Goal: Find specific page/section: Find specific page/section

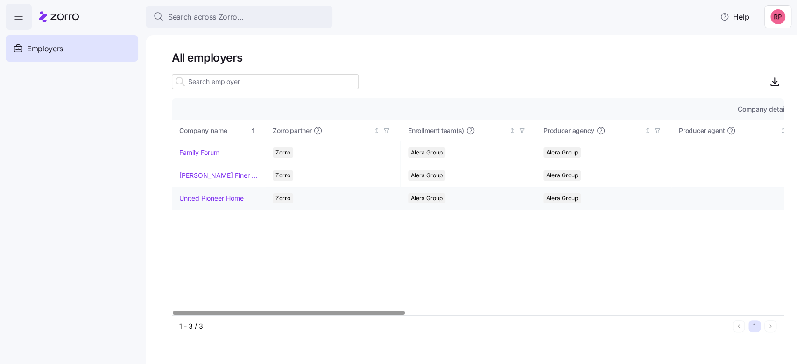
click at [199, 194] on link "United Pioneer Home" at bounding box center [211, 198] width 64 height 9
